Goal: Task Accomplishment & Management: Manage account settings

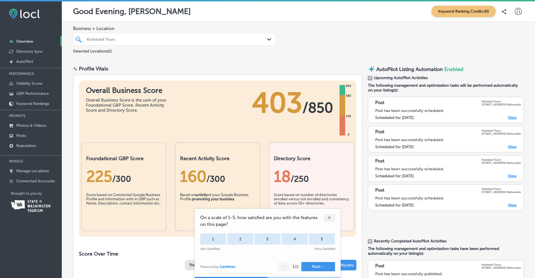
click at [331, 218] on div "✕" at bounding box center [329, 218] width 11 height 7
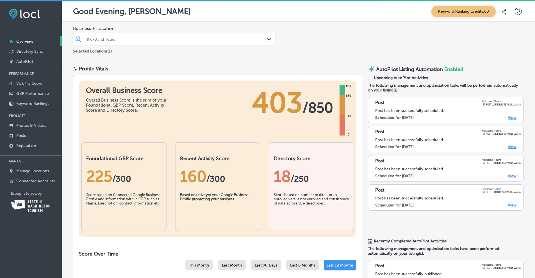
click at [20, 136] on p "Posts" at bounding box center [21, 135] width 10 height 5
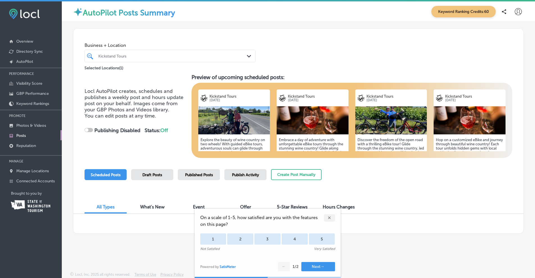
checkbox input "true"
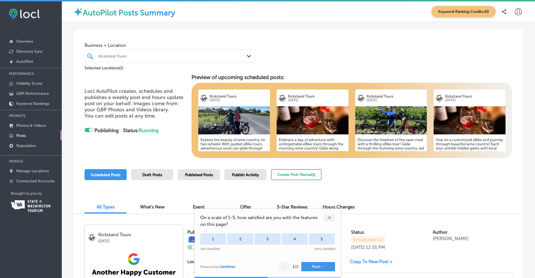
click at [330, 217] on div "✕" at bounding box center [329, 218] width 11 height 7
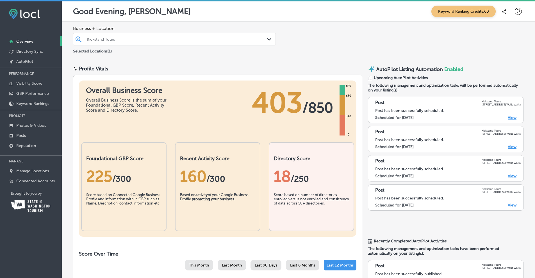
click at [167, 40] on div "Kickstand Tours" at bounding box center [177, 39] width 181 height 5
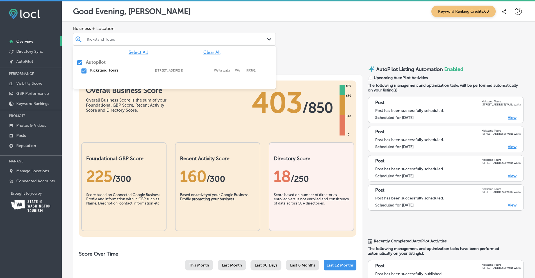
click at [350, 40] on div "Business + Location option focused, 1 of 2. 2 results available. Use Up and Dow…" at bounding box center [298, 40] width 473 height 37
